Goal: Navigation & Orientation: Find specific page/section

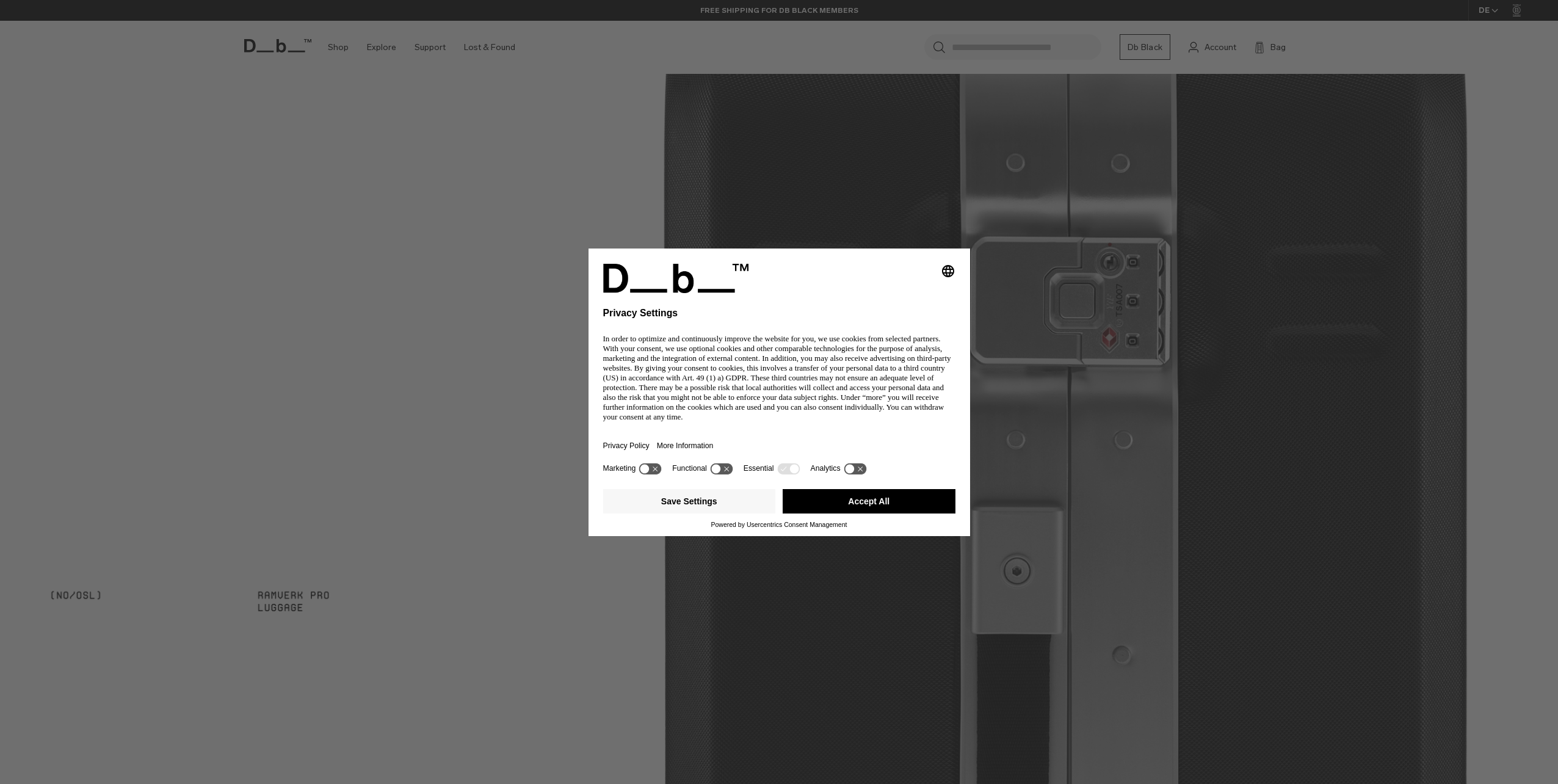
scroll to position [1612, 0]
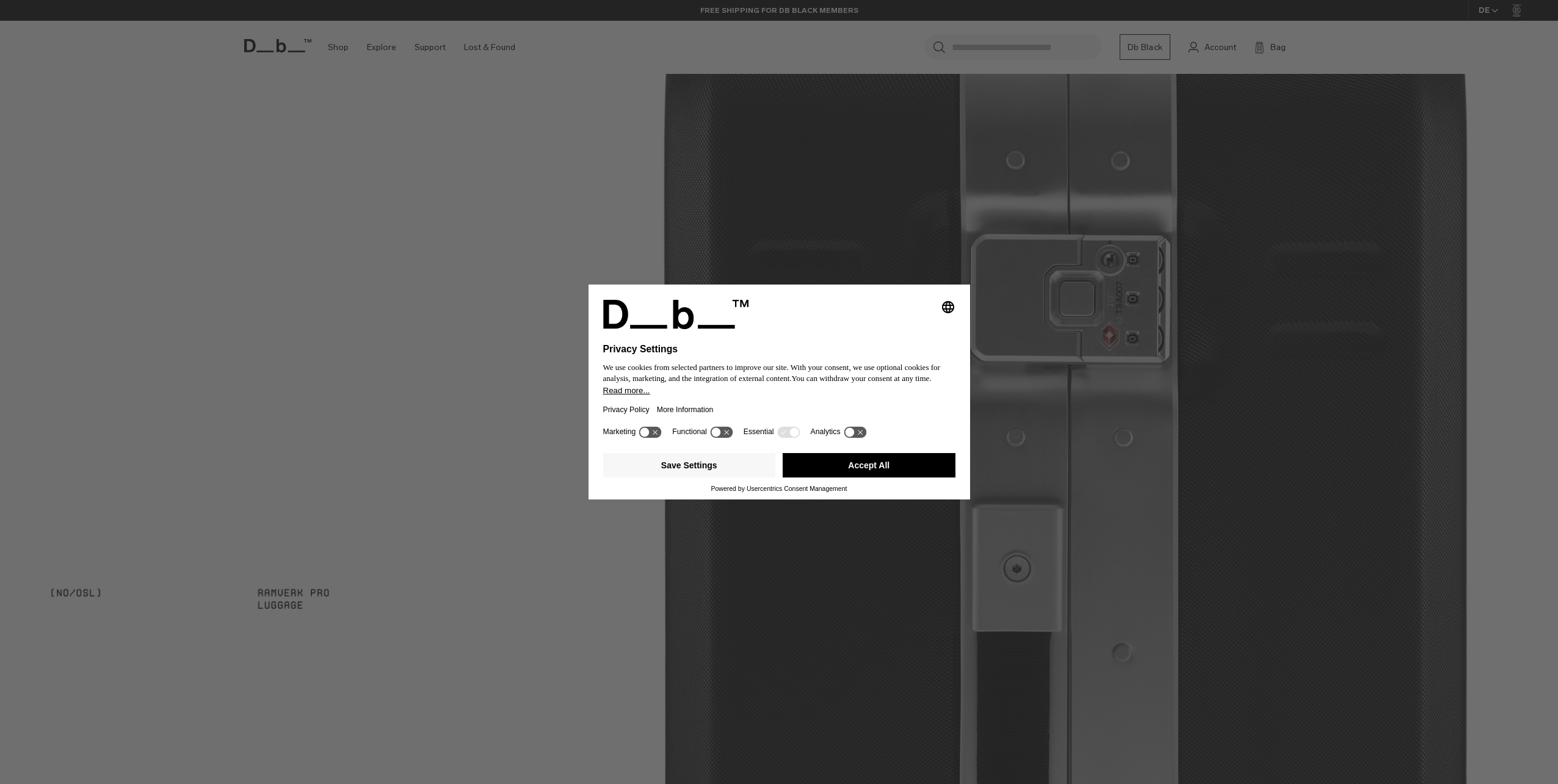
click at [840, 463] on button "Accept All" at bounding box center [869, 465] width 173 height 25
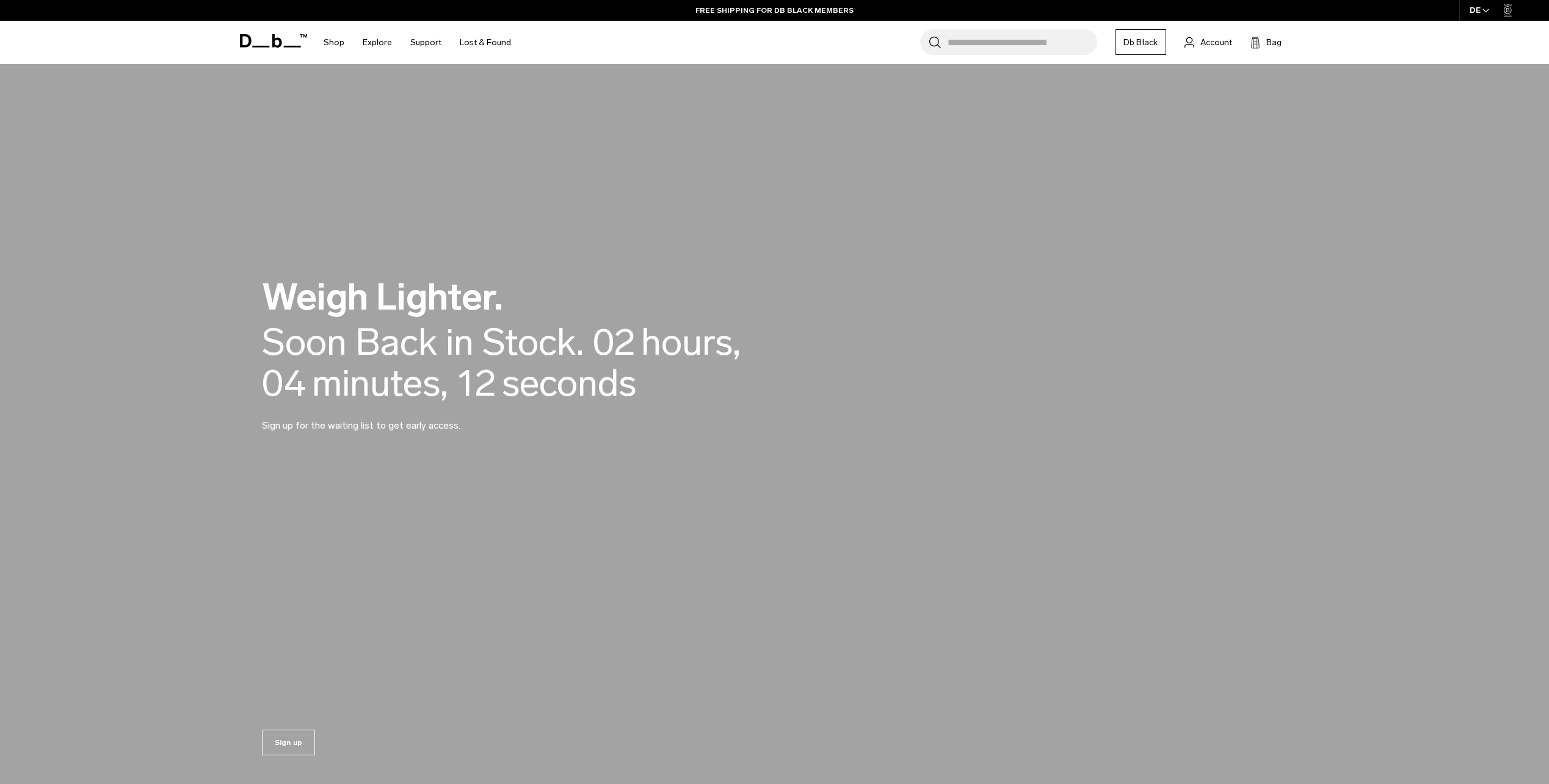
scroll to position [0, 0]
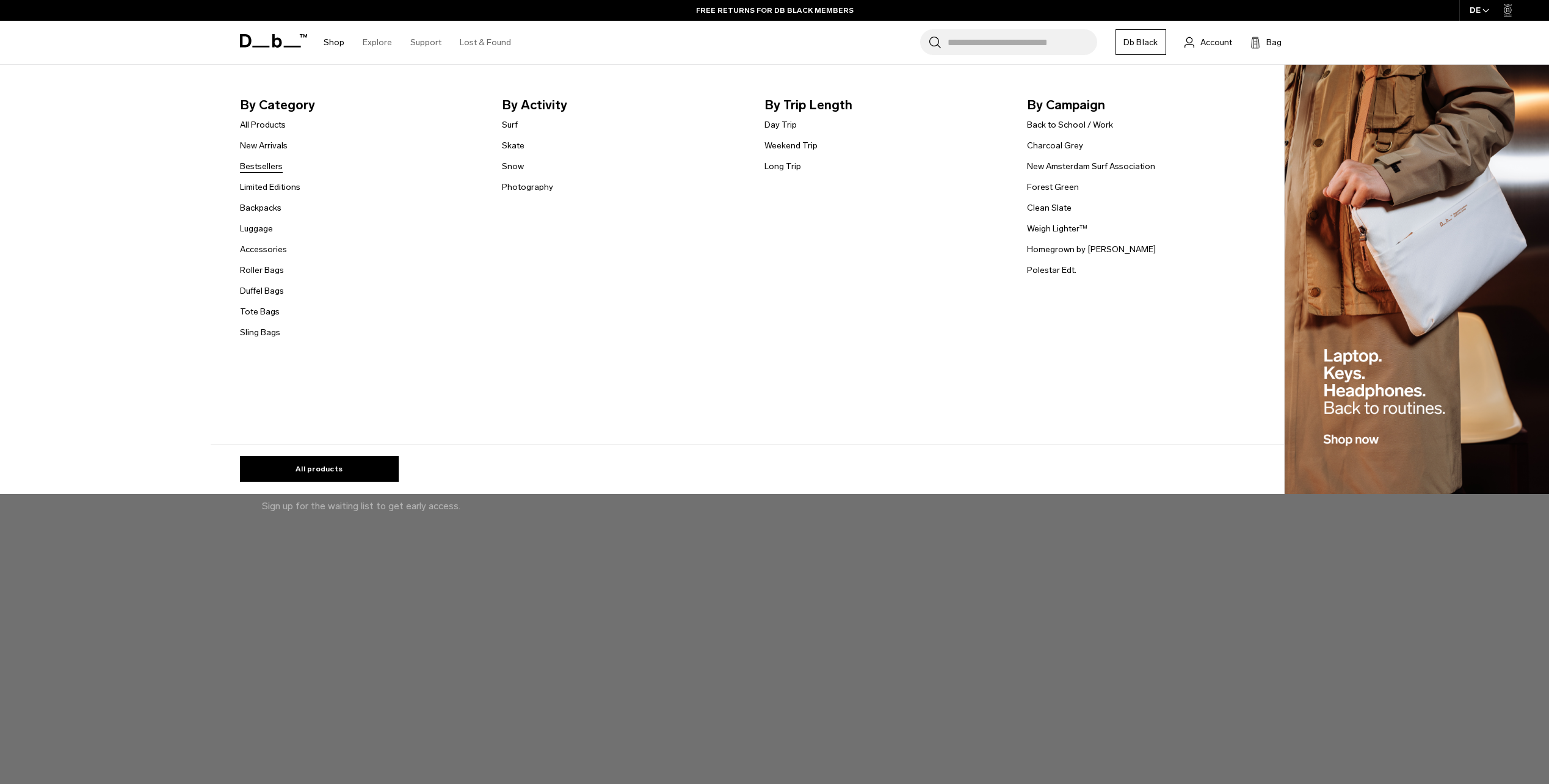
click at [269, 162] on link "Bestsellers" at bounding box center [261, 166] width 43 height 13
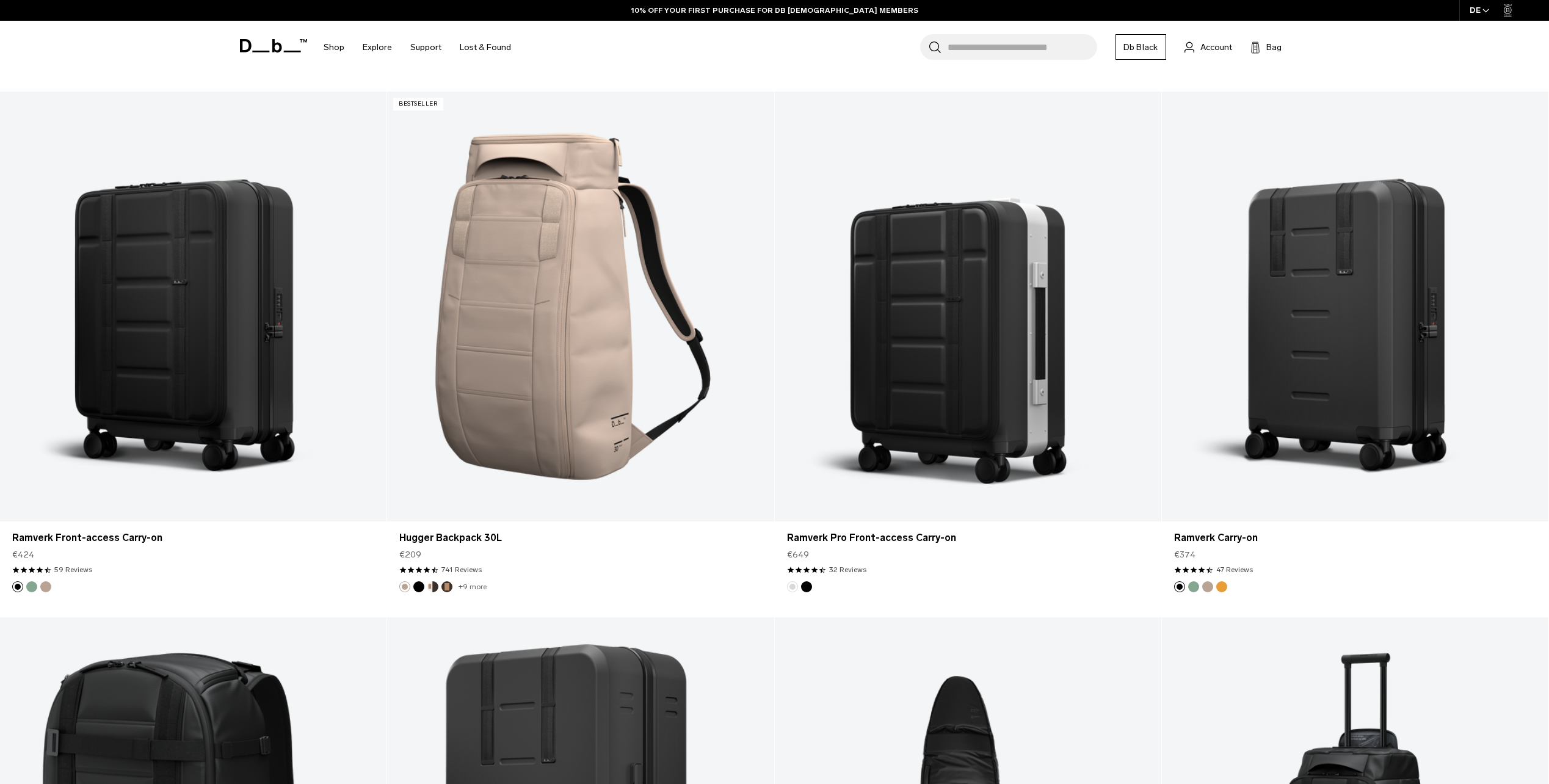
scroll to position [4395, 0]
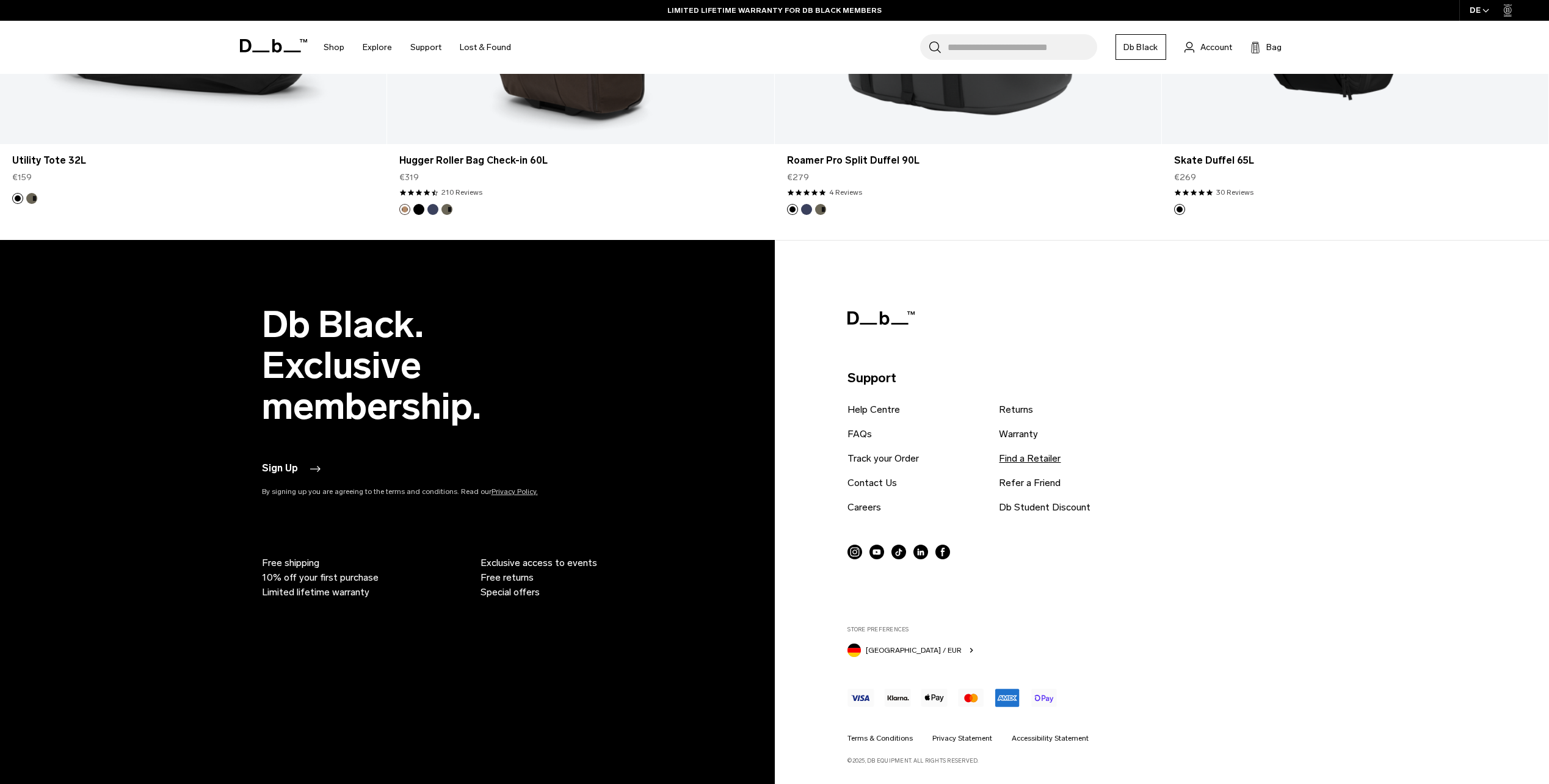
click at [1051, 453] on link "Find a Retailer" at bounding box center [1030, 458] width 61 height 15
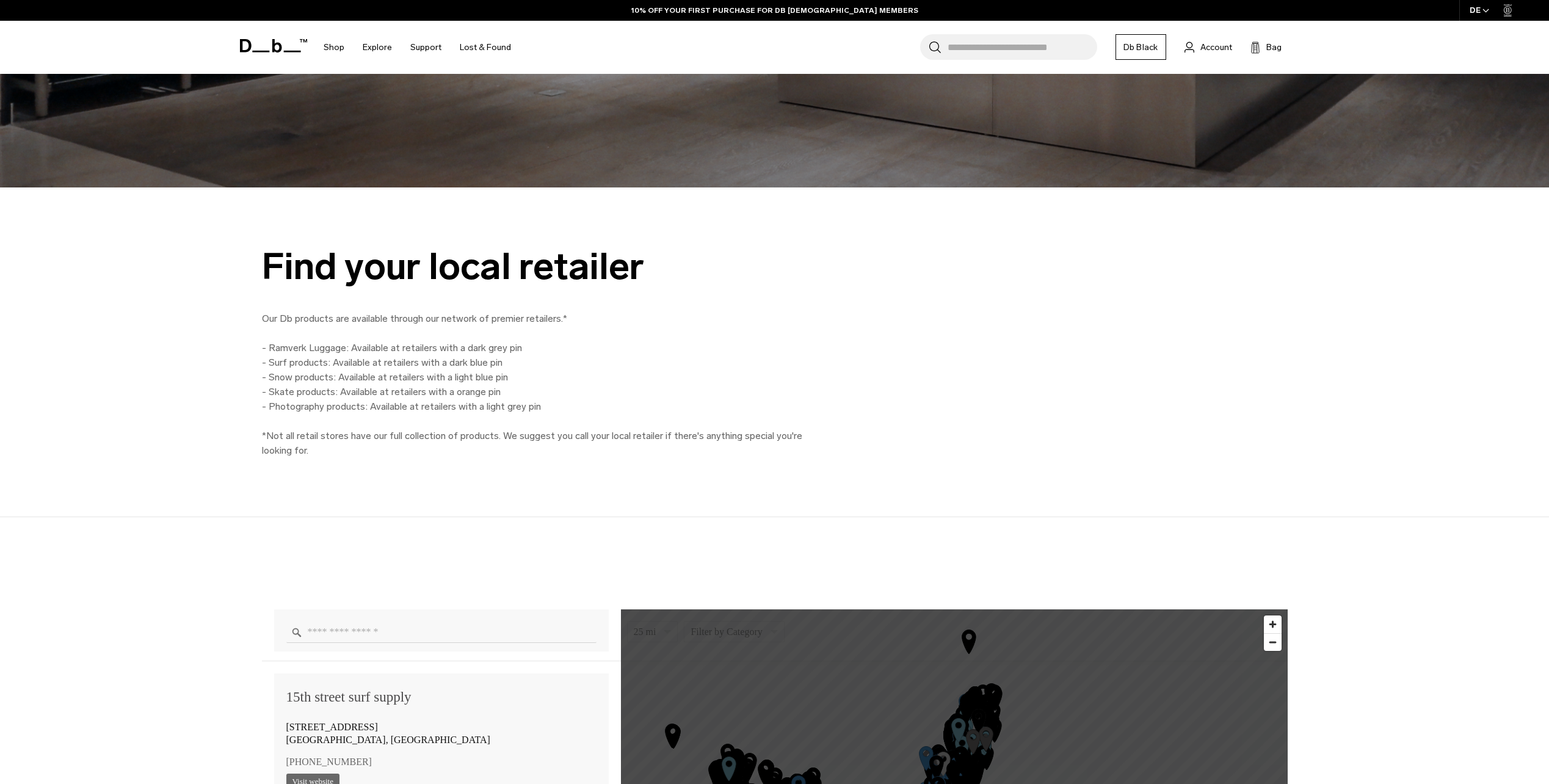
scroll to position [997, 0]
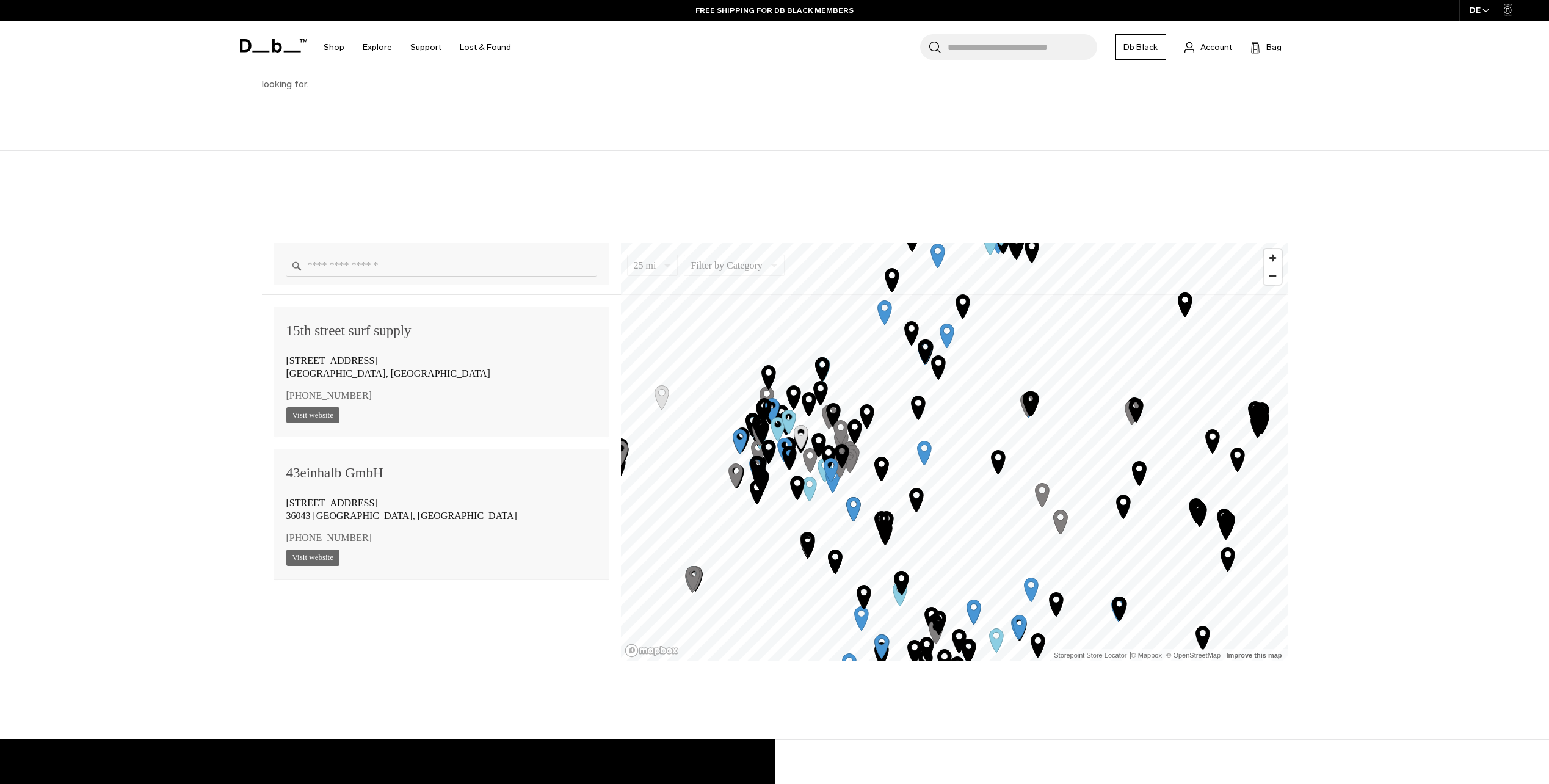
click at [939, 362] on icon "Map marker" at bounding box center [926, 351] width 31 height 31
click at [933, 353] on icon "Map marker" at bounding box center [926, 351] width 31 height 31
click at [929, 350] on icon "Map marker" at bounding box center [925, 352] width 14 height 24
click at [927, 344] on icon "Map marker" at bounding box center [926, 351] width 31 height 31
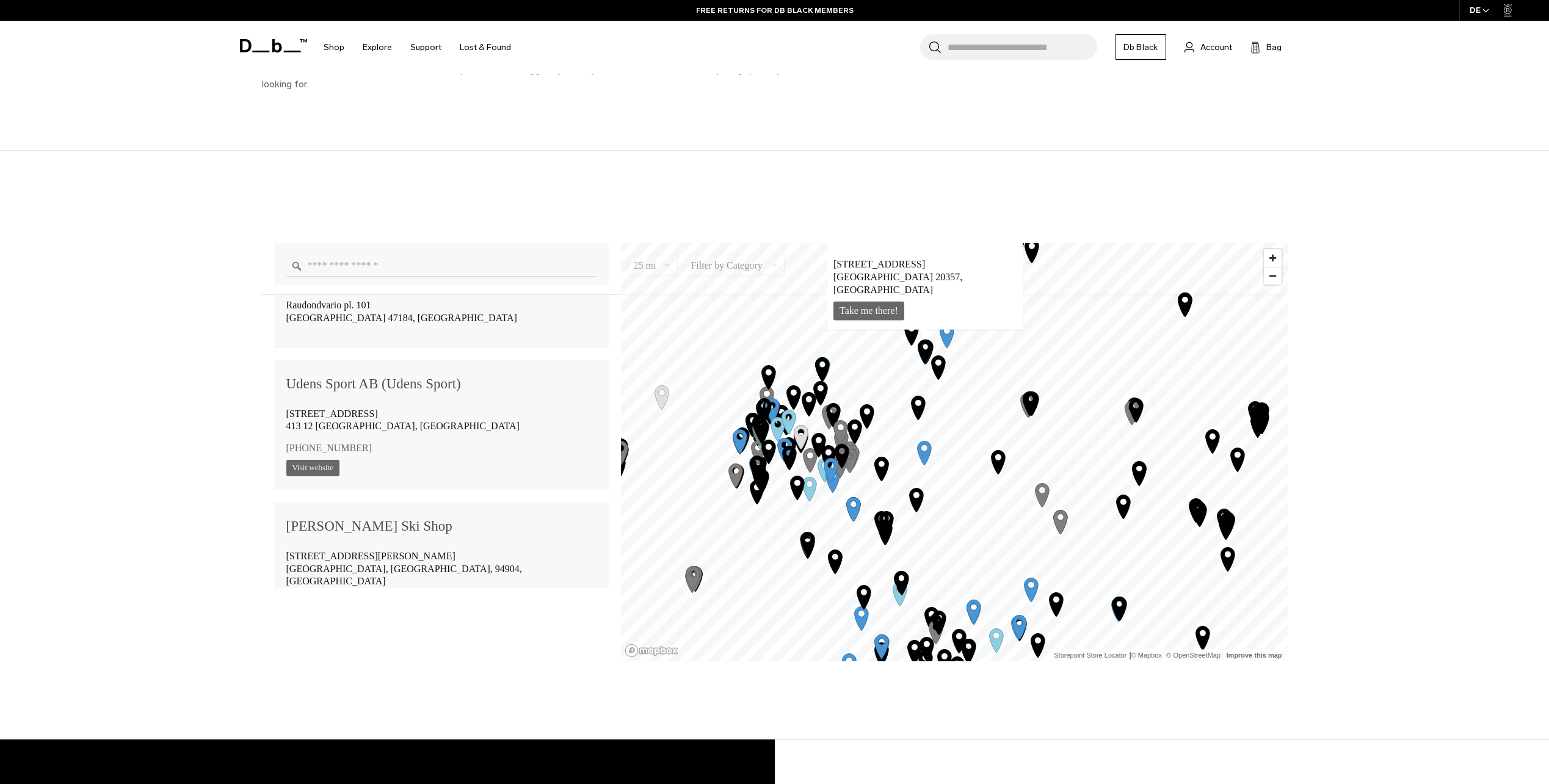
drag, startPoint x: 1386, startPoint y: 414, endPoint x: 1338, endPoint y: 416, distance: 48.0
click at [1387, 414] on div "25 mi 5 10 25 50 100 Filter by Category Photo Skate Snow Luggage Surf 15th stre…" at bounding box center [774, 445] width 1549 height 589
click at [926, 346] on icon "Map marker" at bounding box center [926, 351] width 31 height 31
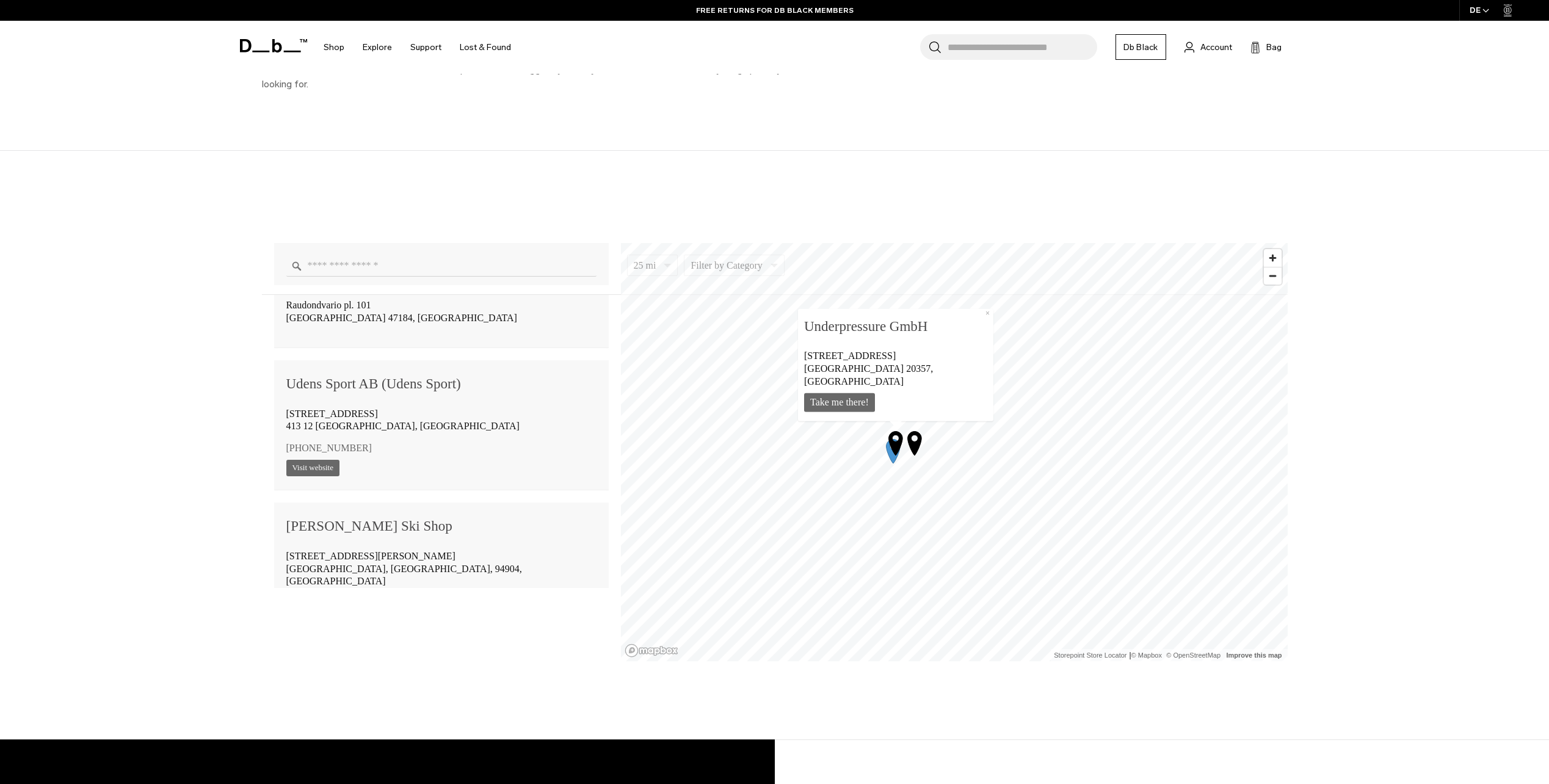
click at [921, 441] on icon "Map marker" at bounding box center [914, 443] width 14 height 24
click at [890, 459] on icon "Map marker" at bounding box center [893, 451] width 14 height 24
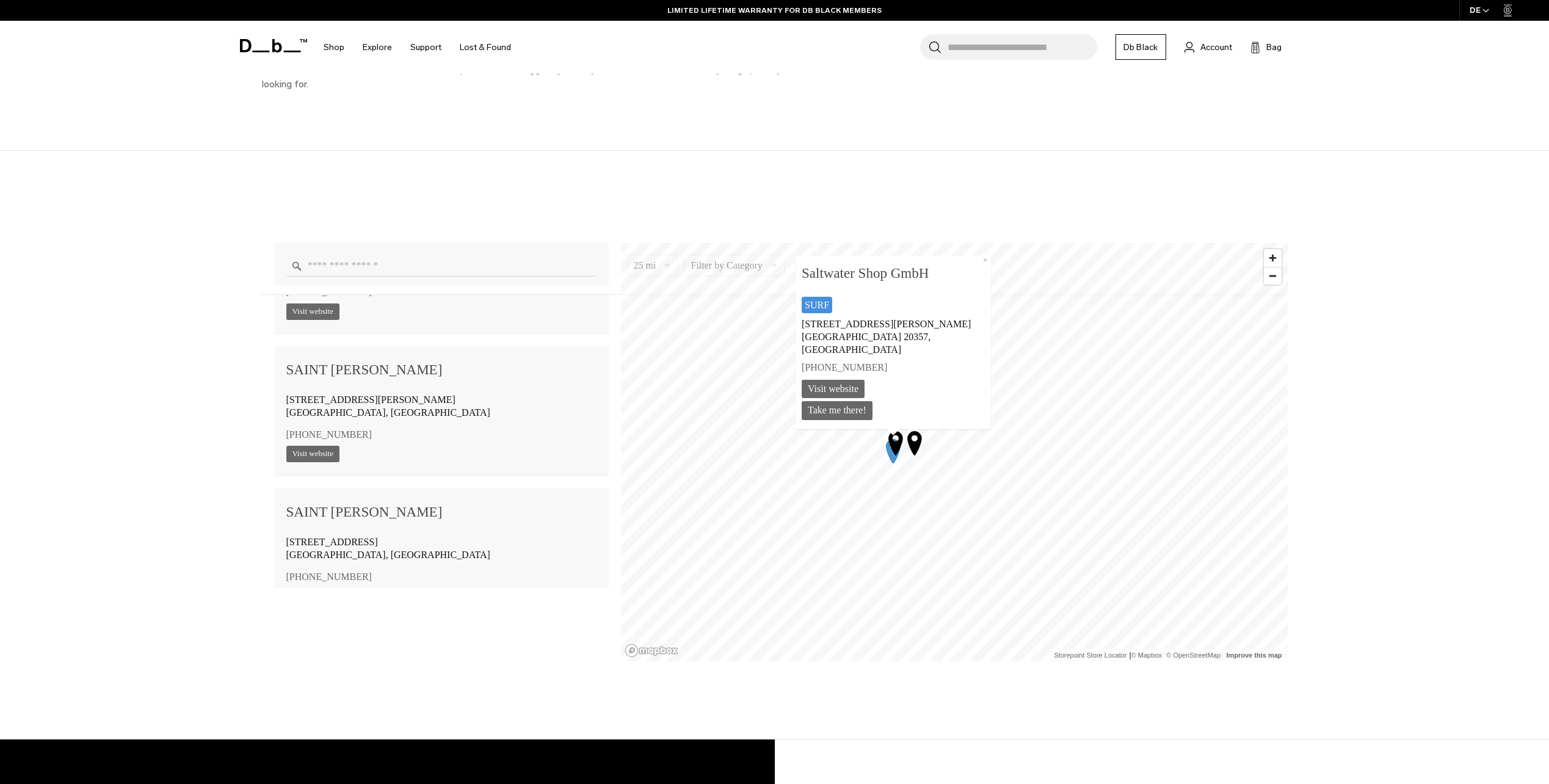
click at [899, 438] on icon "Map marker" at bounding box center [896, 443] width 14 height 24
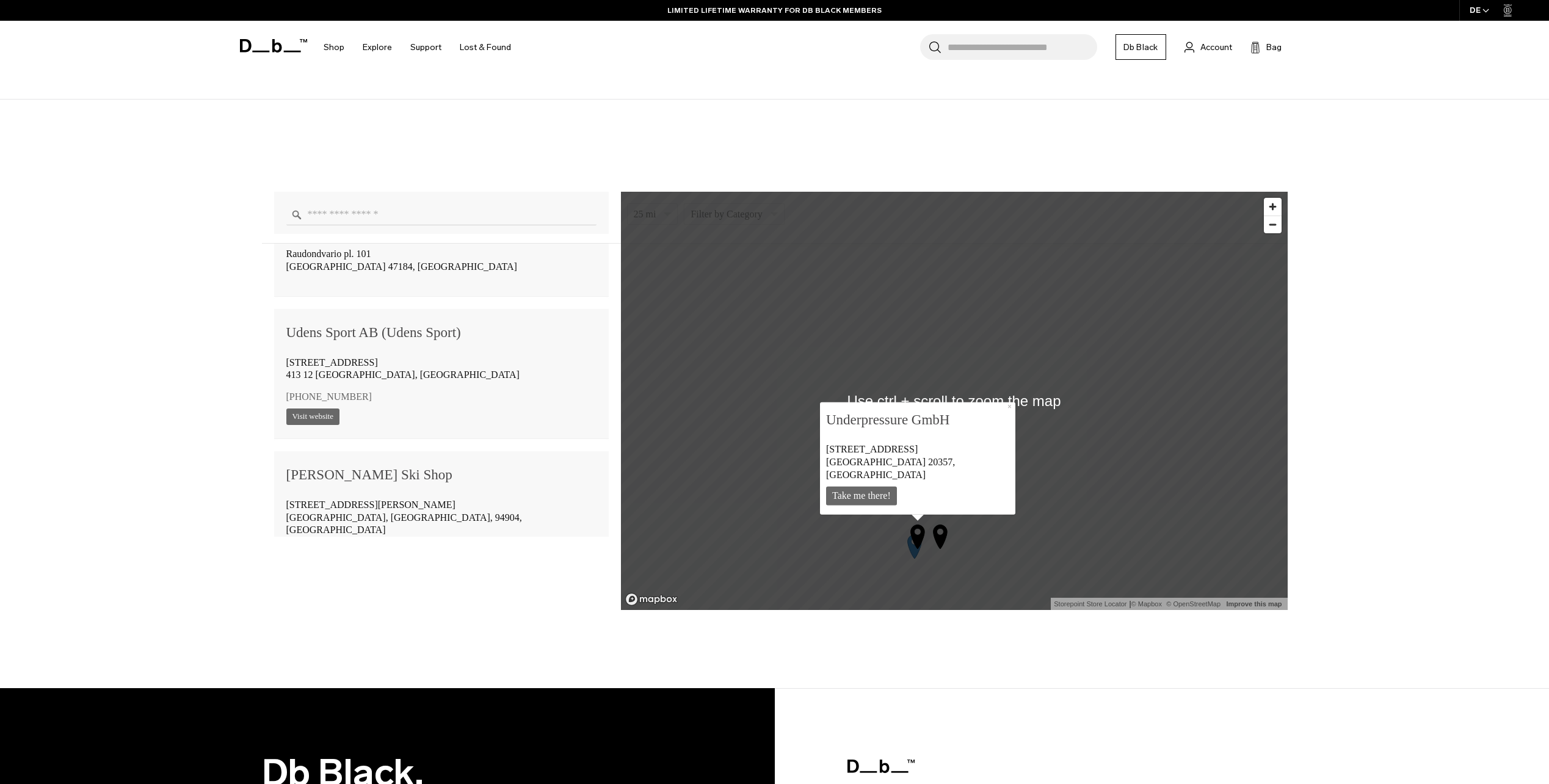
scroll to position [1099, 0]
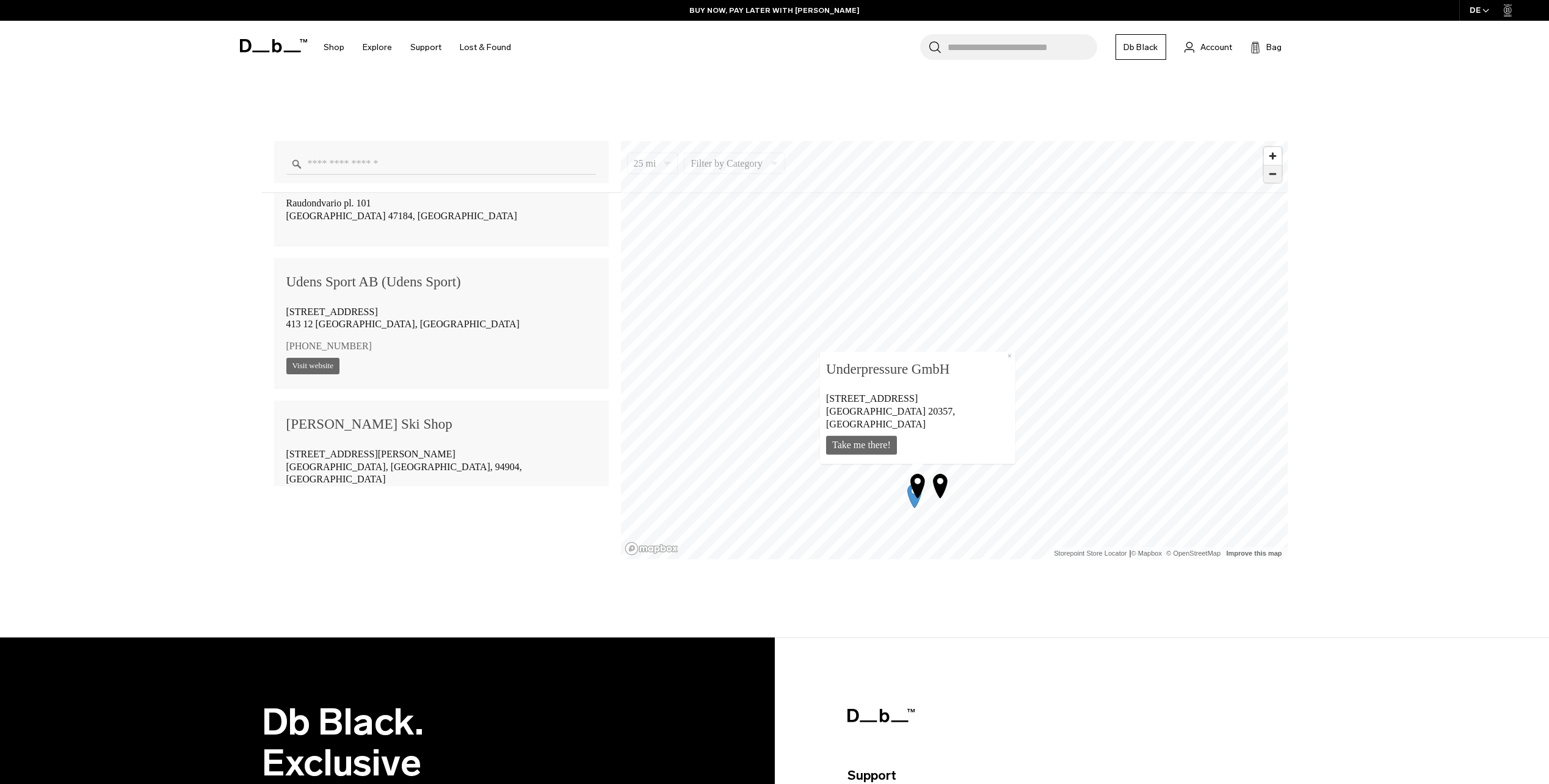
click at [1279, 172] on span "Zoom out" at bounding box center [1273, 174] width 18 height 17
click at [1062, 307] on icon "Map marker" at bounding box center [1066, 312] width 14 height 24
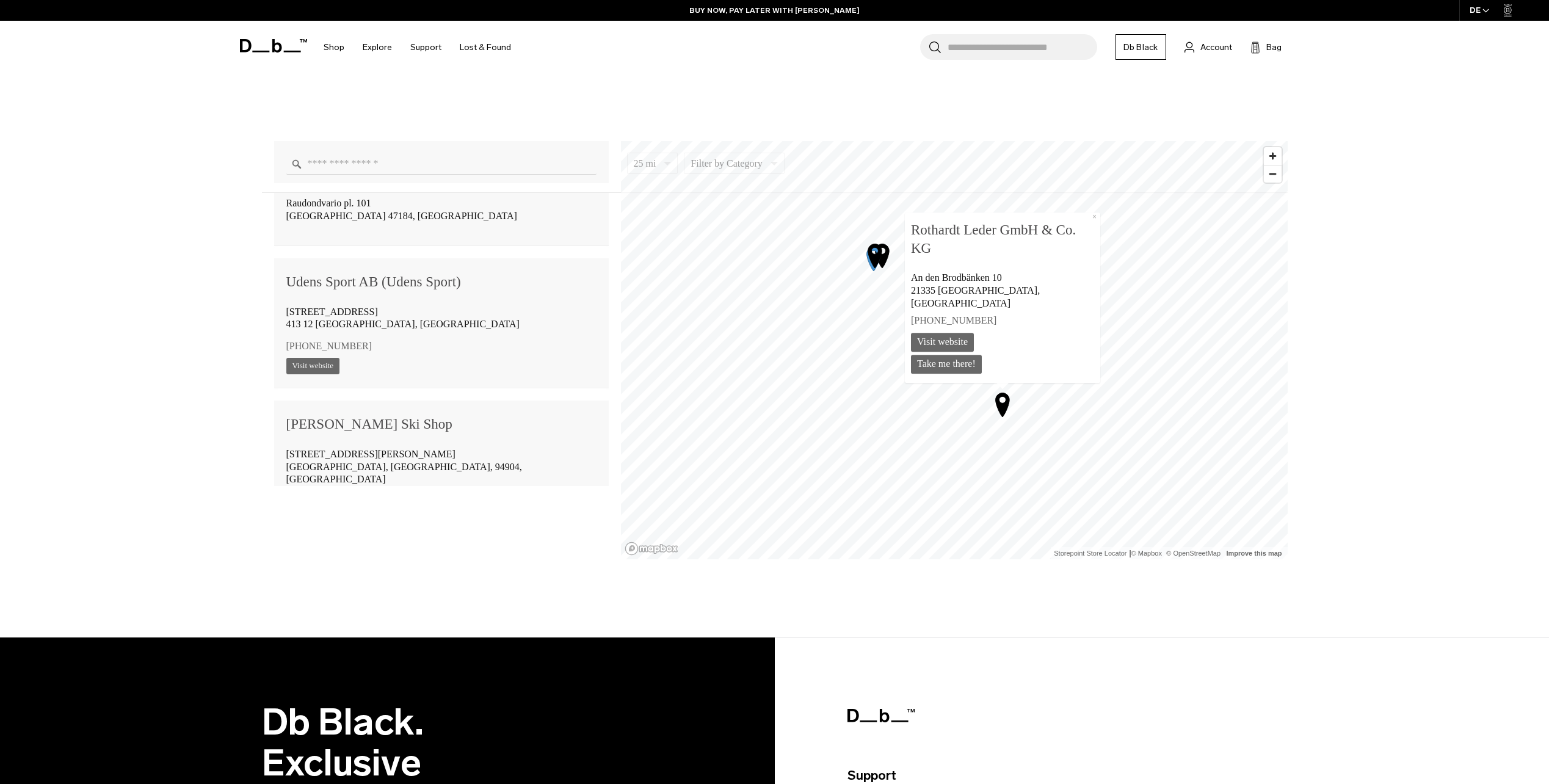
scroll to position [74511, 0]
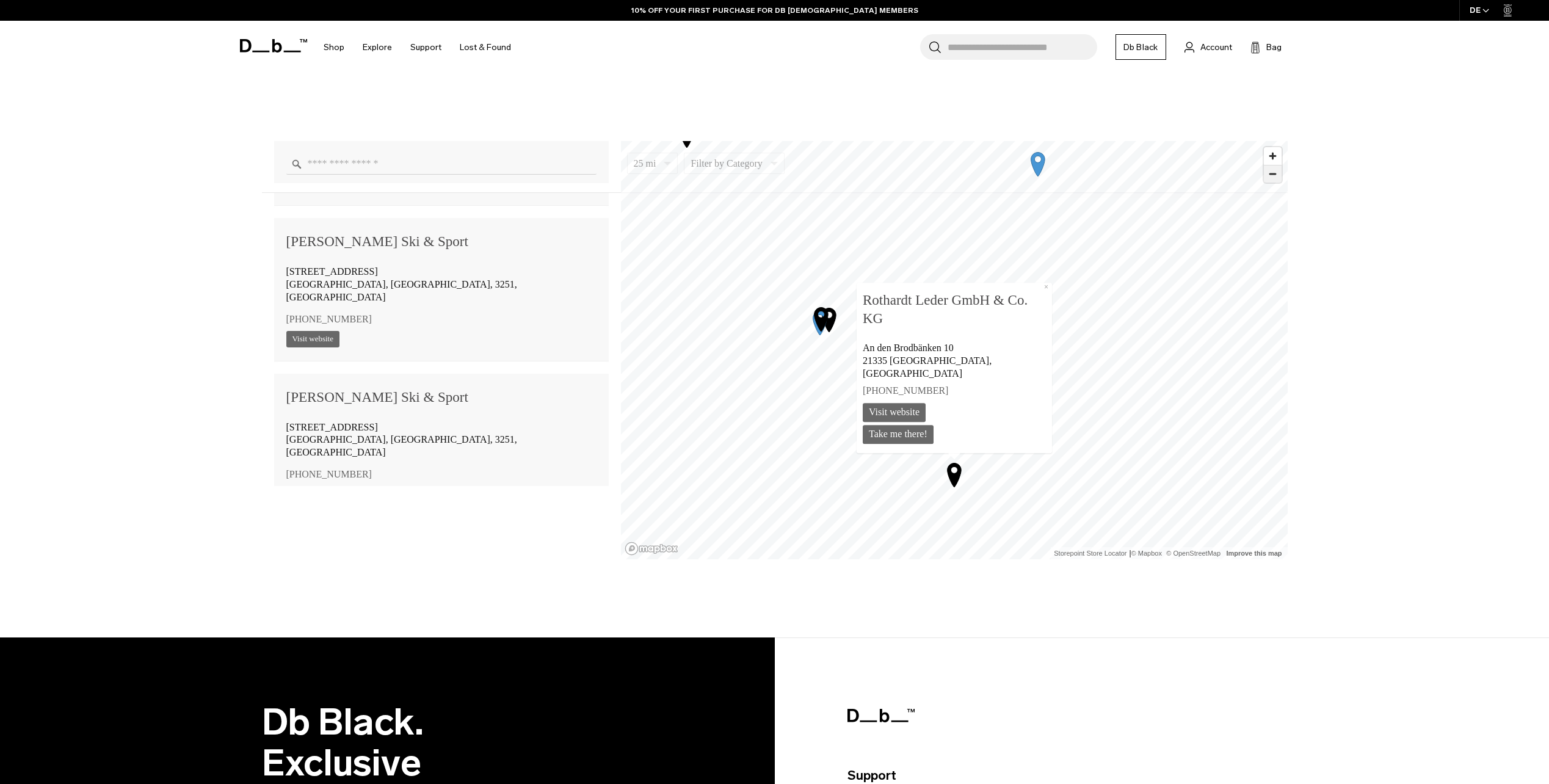
click at [1270, 180] on span "Zoom out" at bounding box center [1273, 174] width 18 height 17
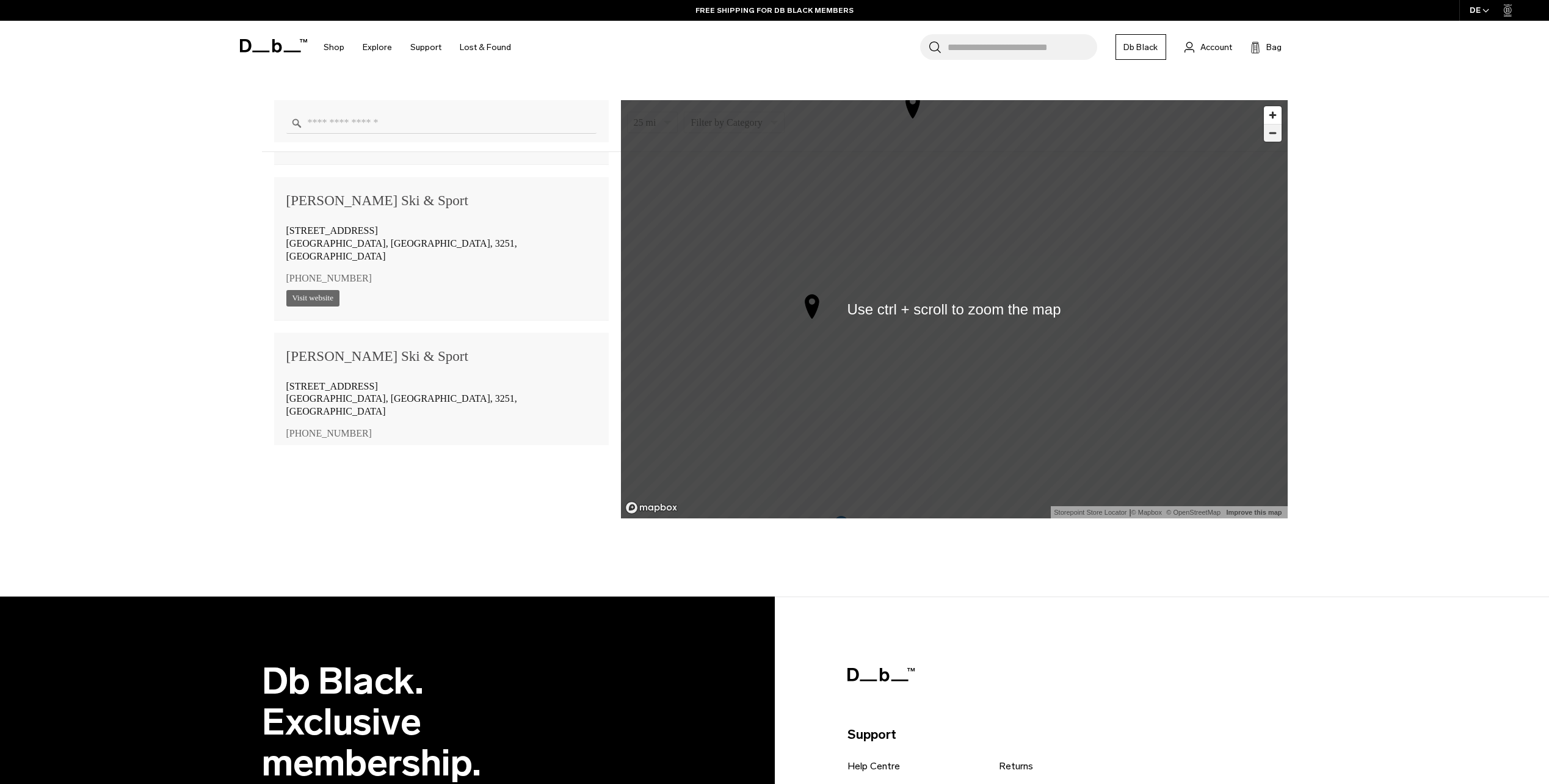
scroll to position [1179, 0]
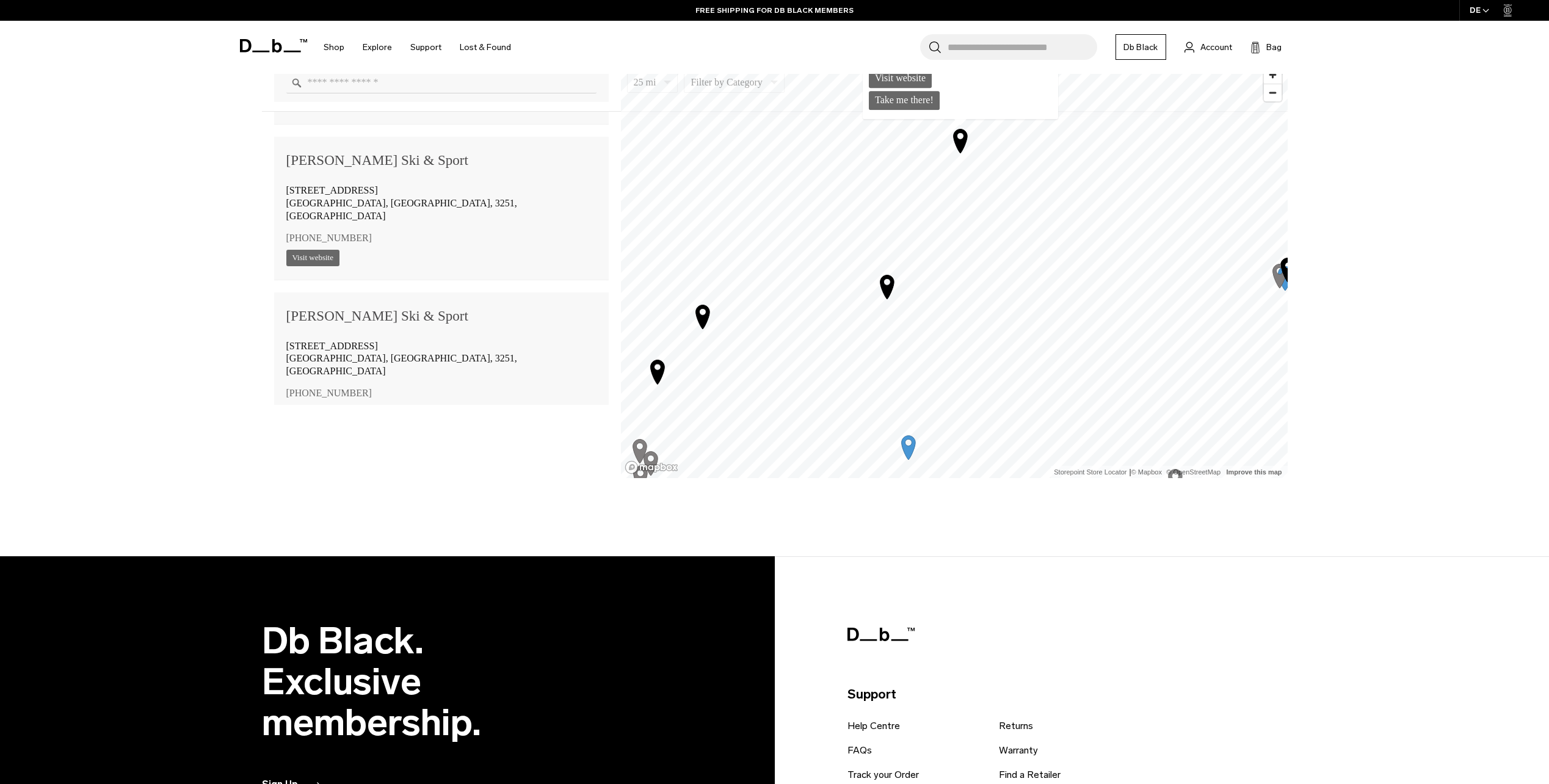
click at [904, 449] on icon "Map marker" at bounding box center [908, 448] width 14 height 24
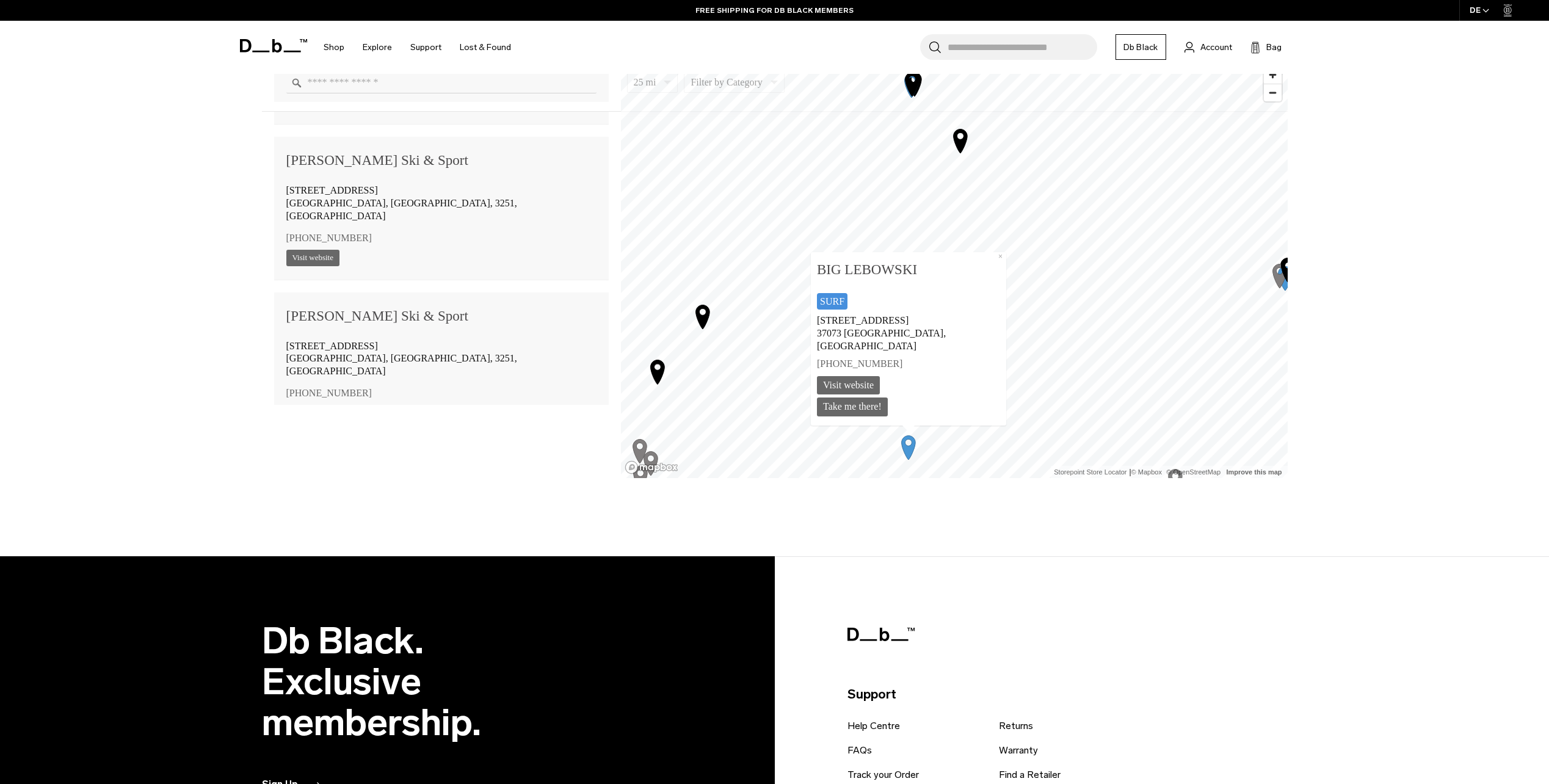
scroll to position [13376, 0]
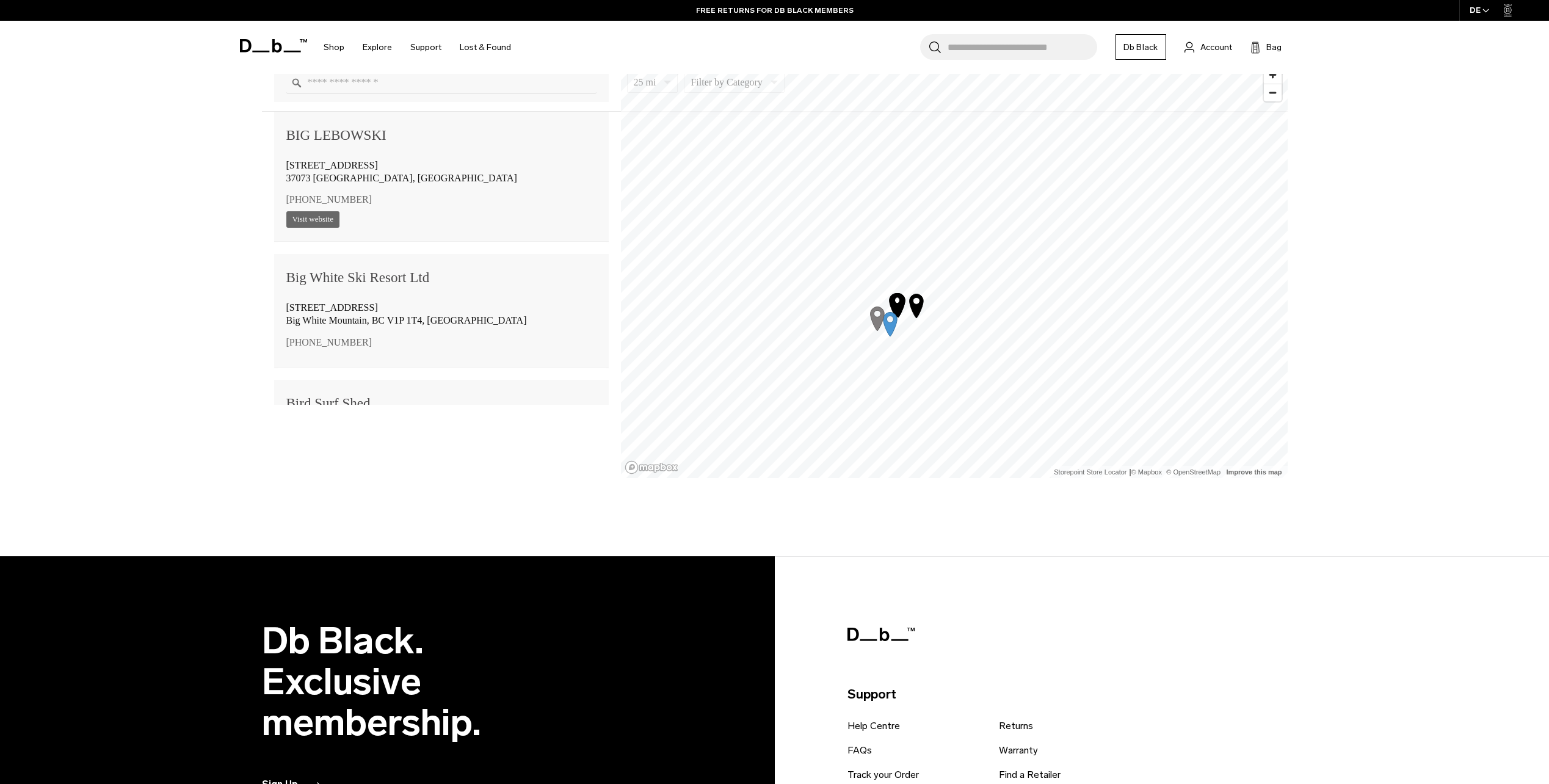
click at [921, 314] on icon "Map marker" at bounding box center [916, 305] width 31 height 31
click at [885, 319] on icon "Map marker" at bounding box center [899, 304] width 31 height 31
click at [874, 317] on icon "Map marker" at bounding box center [877, 319] width 14 height 24
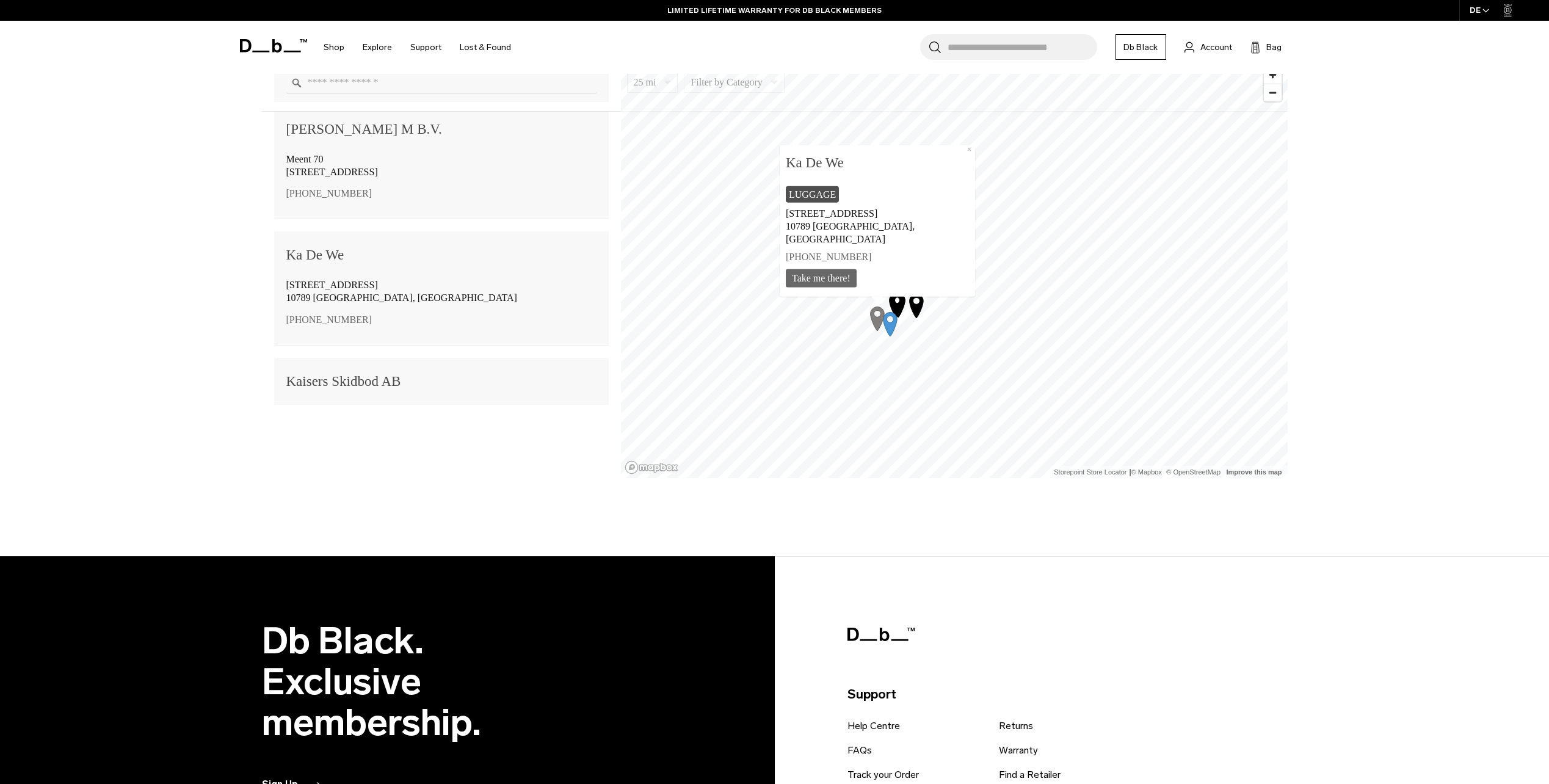
click at [896, 308] on icon "Map marker" at bounding box center [898, 305] width 14 height 24
